Goal: Task Accomplishment & Management: Use online tool/utility

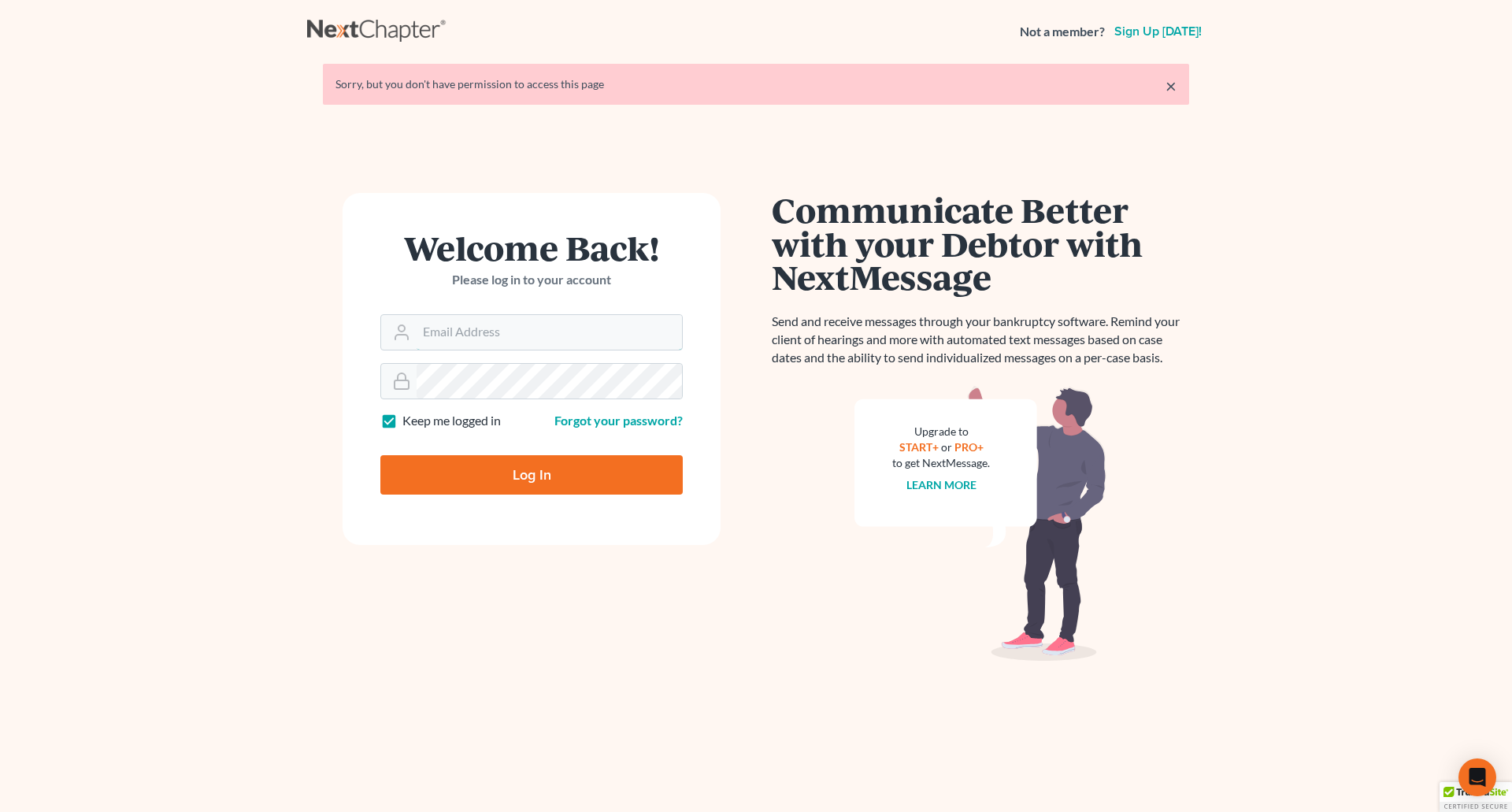
type input "[EMAIL_ADDRESS][DOMAIN_NAME]"
click at [524, 482] on input "Log In" at bounding box center [532, 475] width 303 height 39
type input "Thinking..."
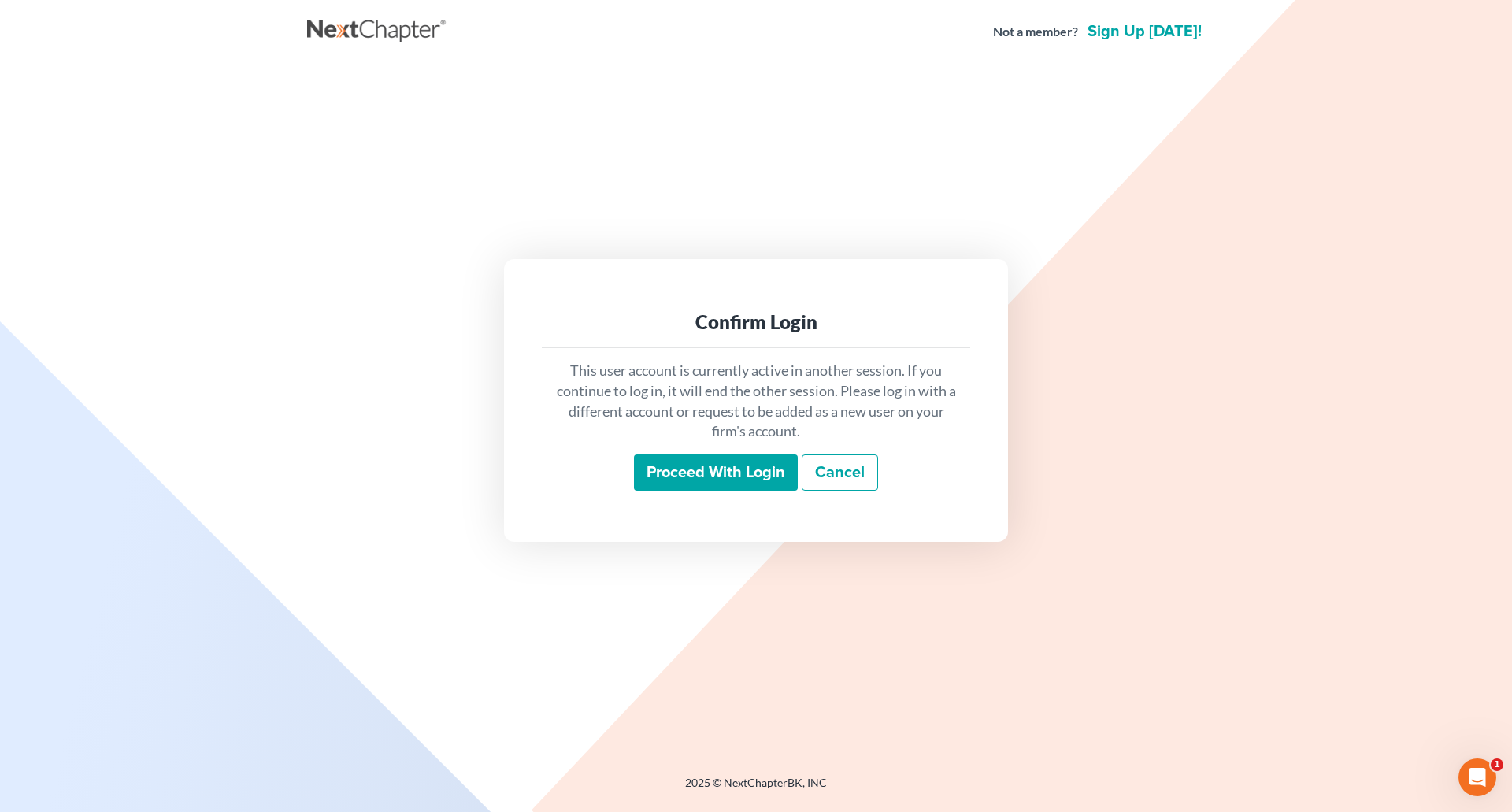
click at [720, 489] on input "Proceed with login" at bounding box center [715, 473] width 163 height 37
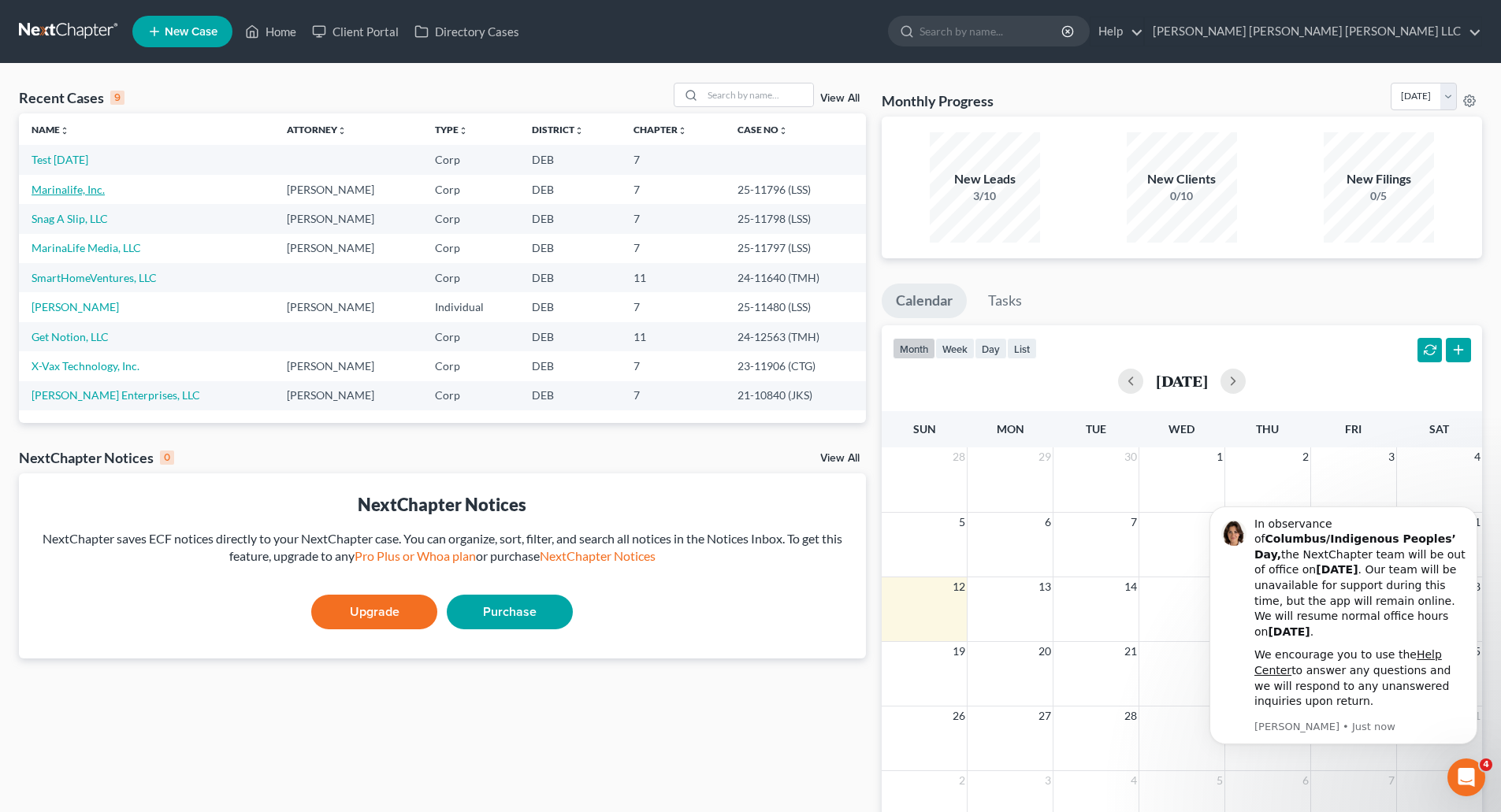
click at [46, 190] on link "Marinalife, Inc." at bounding box center [68, 190] width 73 height 13
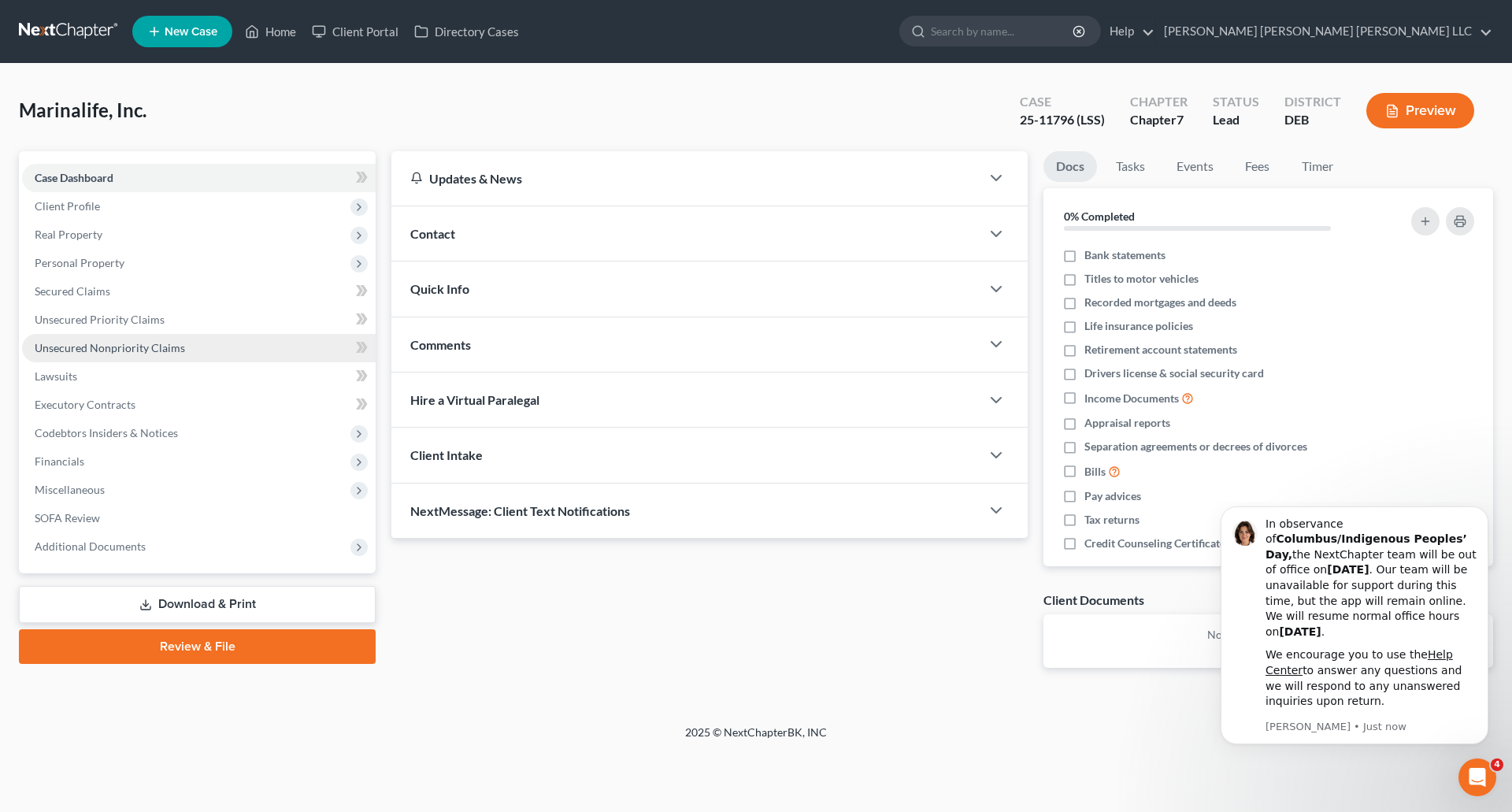
click at [112, 347] on span "Unsecured Nonpriority Claims" at bounding box center [110, 347] width 150 height 13
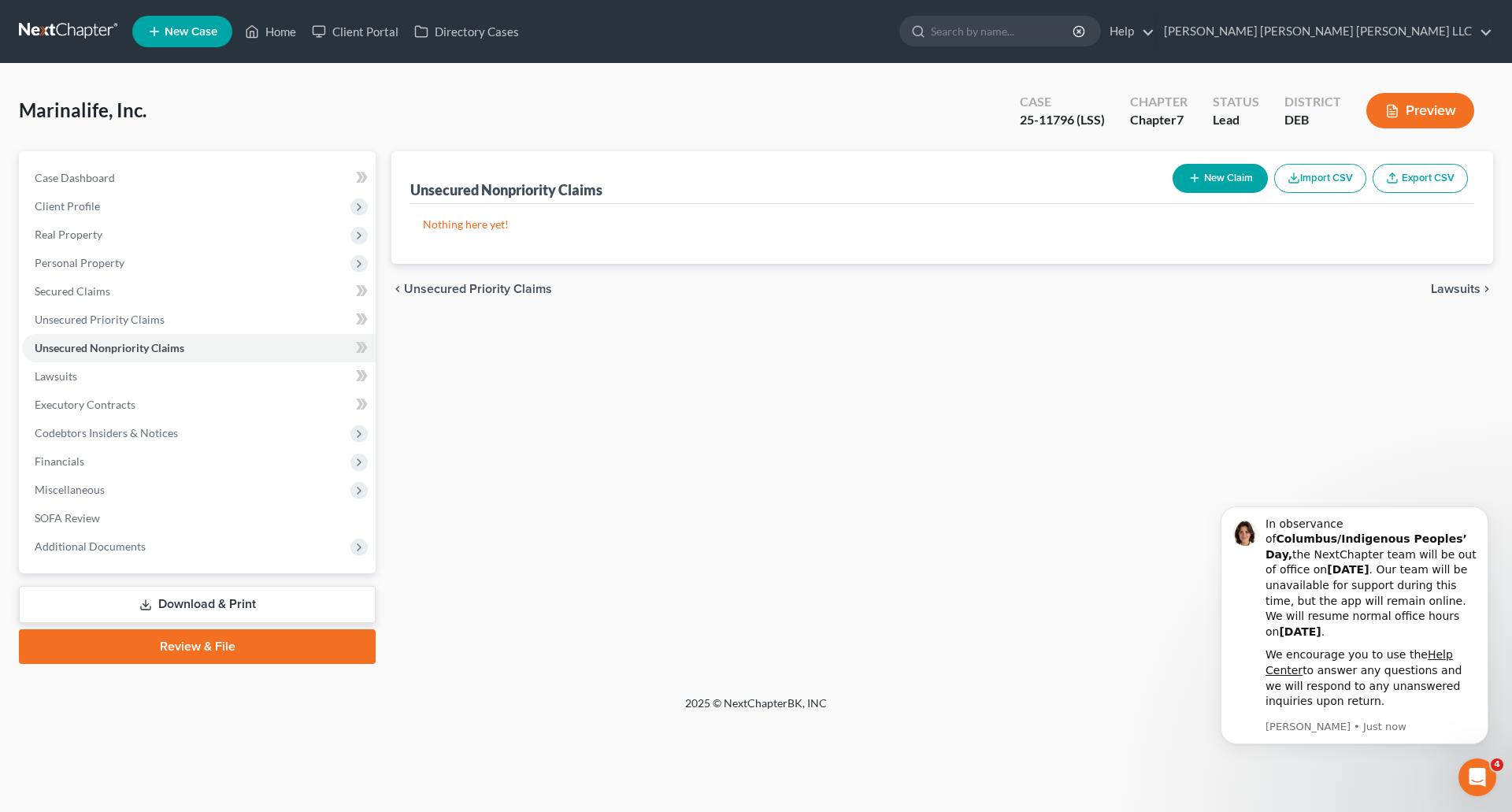
click at [1340, 173] on button "Import CSV" at bounding box center [1319, 178] width 92 height 29
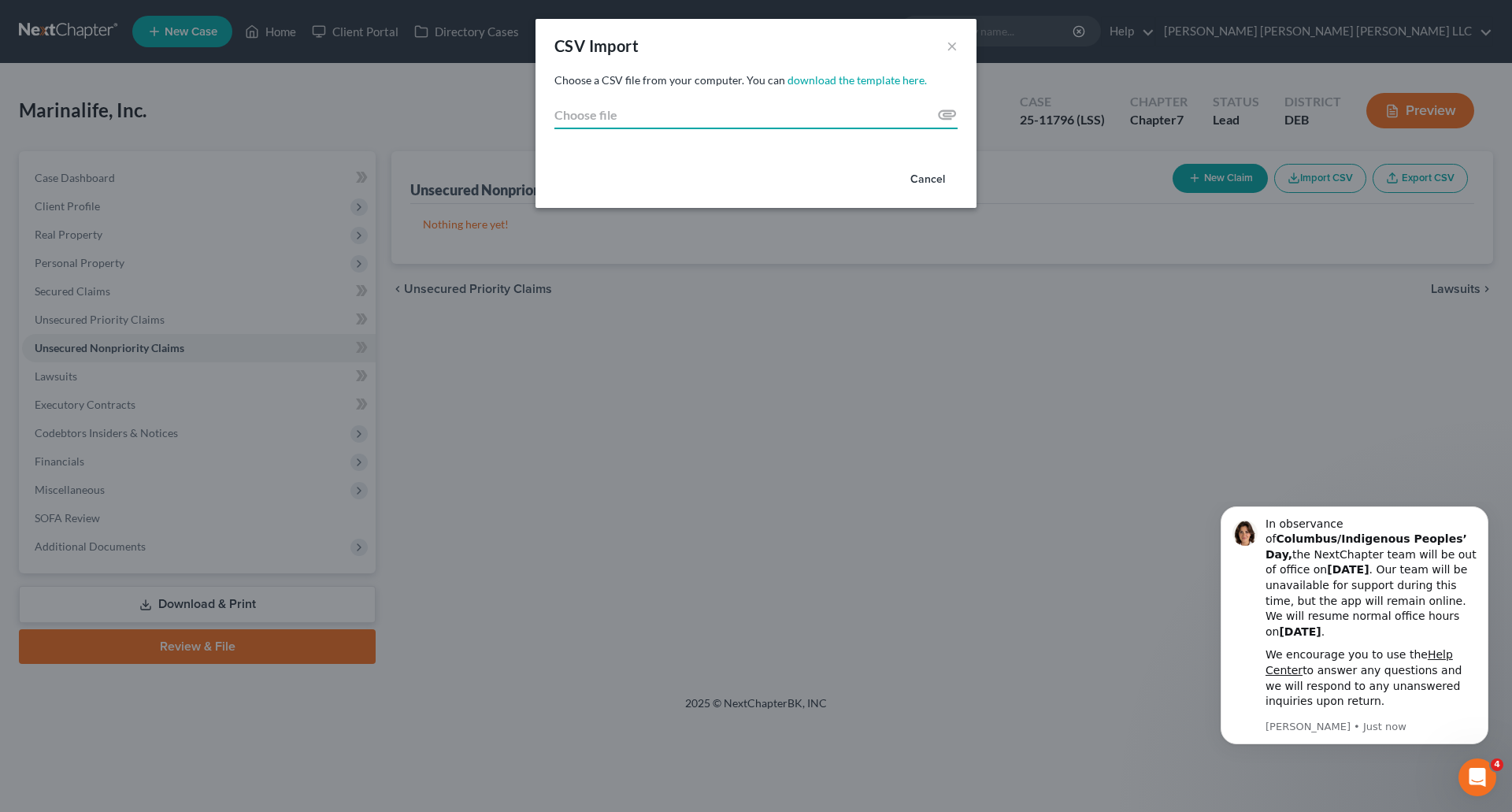
click at [948, 114] on input "Choose file" at bounding box center [756, 115] width 403 height 28
click at [828, 80] on link "download the template here." at bounding box center [856, 80] width 139 height 13
click at [954, 46] on button "×" at bounding box center [952, 46] width 11 height 19
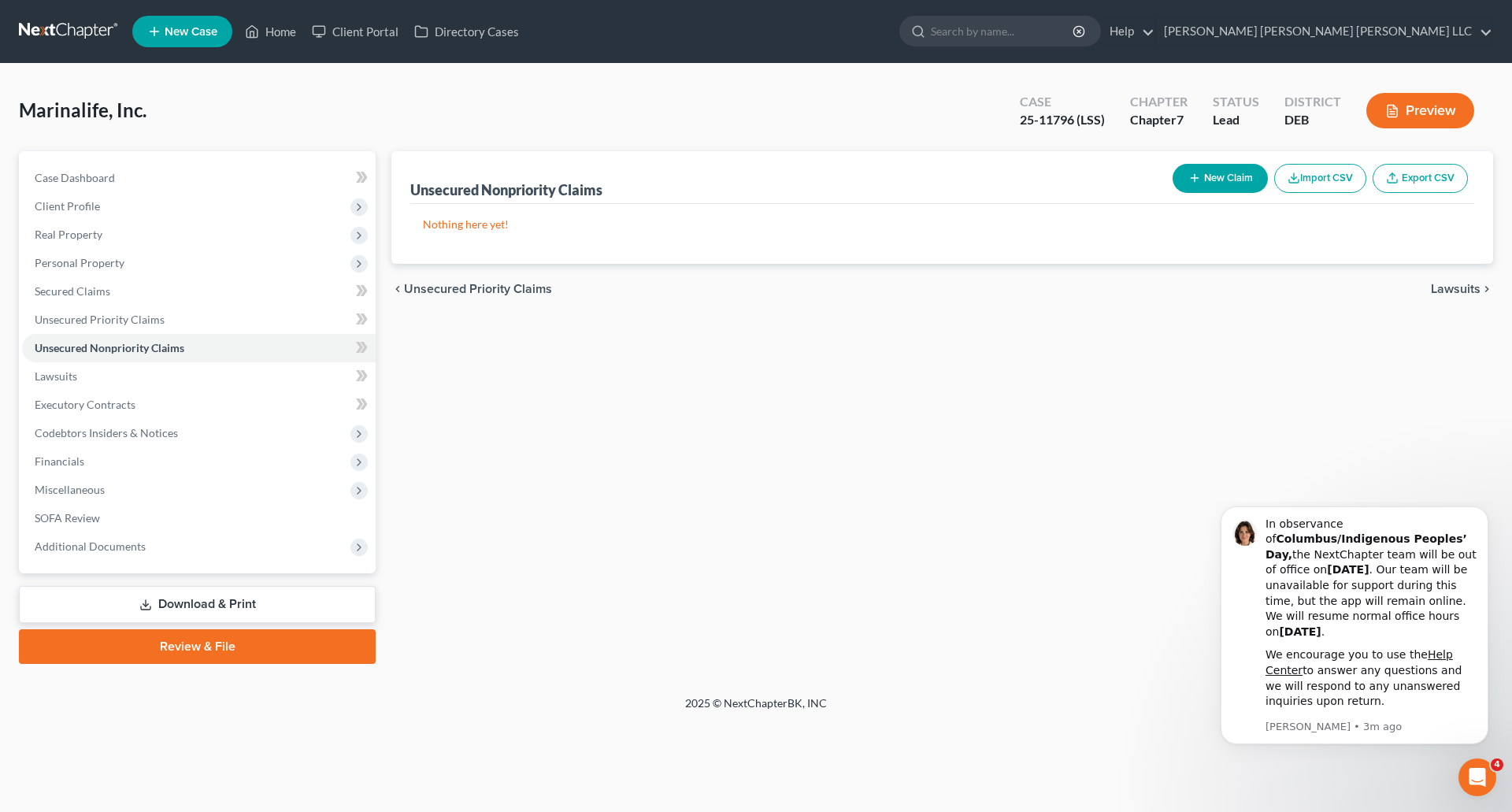
click at [1320, 178] on button "Import CSV" at bounding box center [1319, 178] width 92 height 29
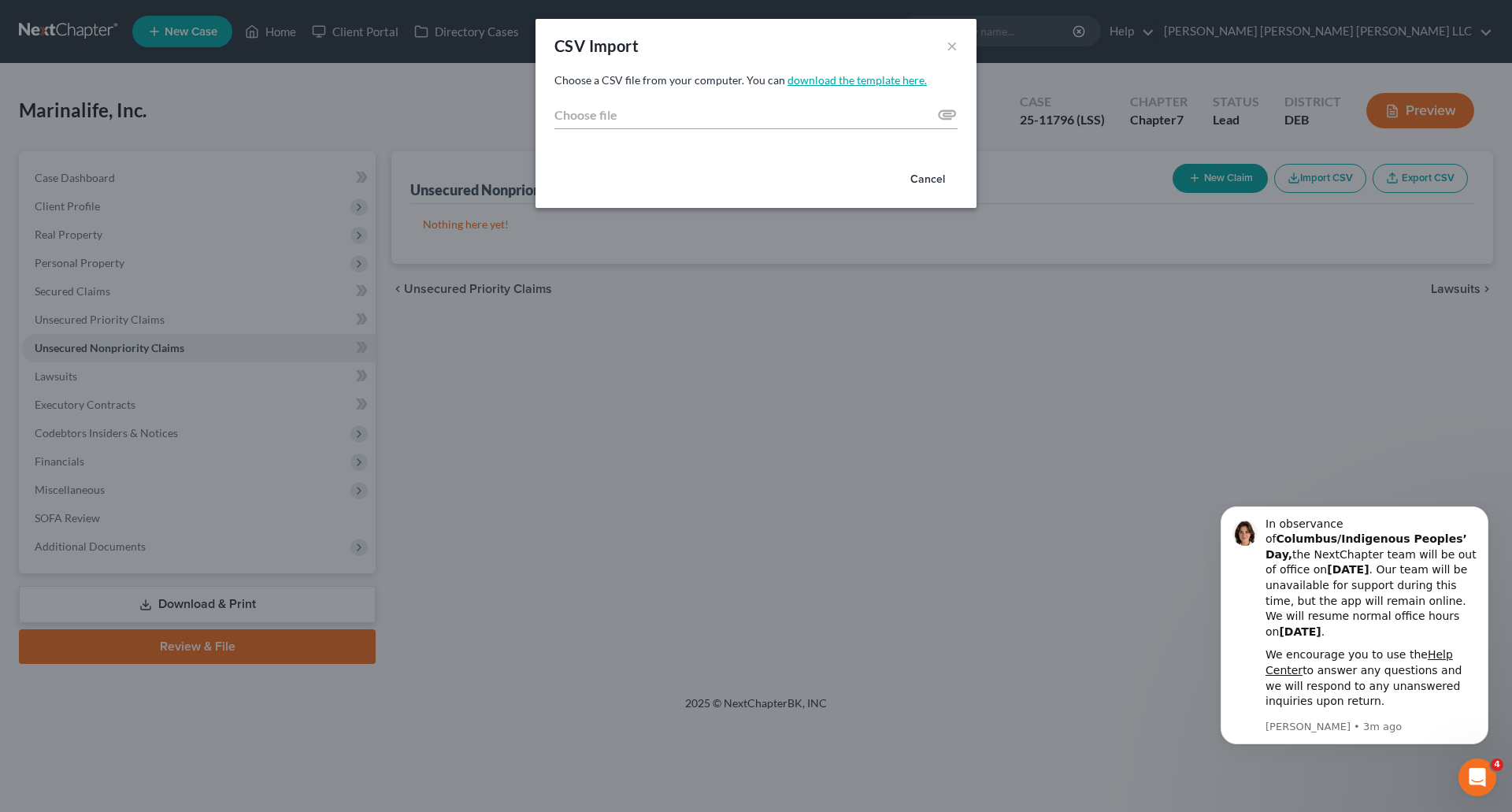
click at [805, 76] on link "download the template here." at bounding box center [856, 80] width 139 height 13
click at [843, 83] on link "download the template here." at bounding box center [856, 80] width 139 height 13
click at [948, 113] on input "Choose file" at bounding box center [756, 115] width 403 height 28
click at [948, 46] on button "×" at bounding box center [952, 46] width 11 height 19
